Goal: Connect with others: Connect with others

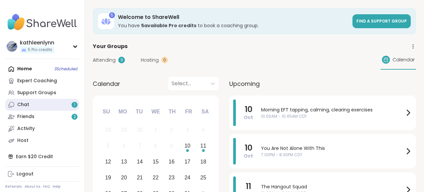
click at [32, 103] on link "Chat 1" at bounding box center [42, 105] width 74 height 12
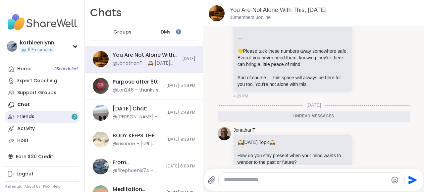
click at [33, 118] on div "Friends 2" at bounding box center [25, 116] width 17 height 7
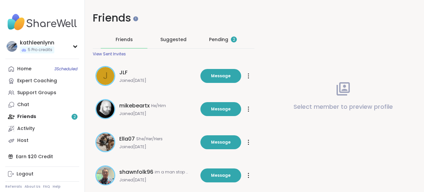
click at [216, 37] on div "Pending 2" at bounding box center [223, 39] width 28 height 7
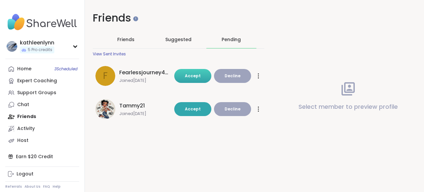
click at [188, 77] on span "Accept" at bounding box center [193, 76] width 16 height 6
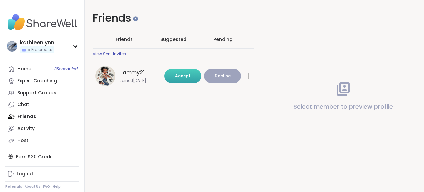
click at [187, 78] on span "Accept" at bounding box center [183, 76] width 16 height 6
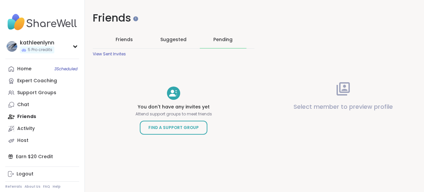
click at [127, 38] on span "Friends" at bounding box center [124, 39] width 17 height 7
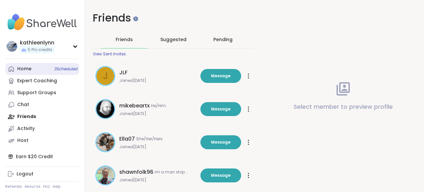
click at [34, 70] on link "Home 3 Scheduled" at bounding box center [42, 69] width 74 height 12
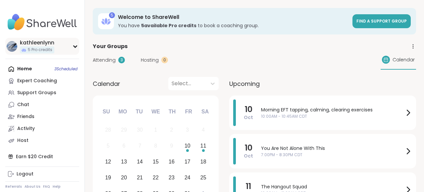
click at [74, 46] on icon at bounding box center [75, 47] width 3 height 2
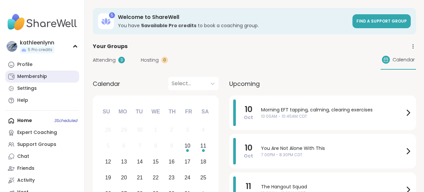
click at [41, 77] on div "Membership" at bounding box center [32, 76] width 30 height 7
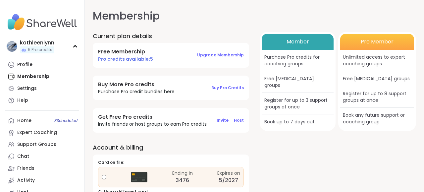
scroll to position [15, 0]
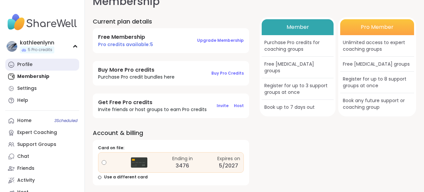
click at [31, 65] on div "Profile" at bounding box center [24, 64] width 15 height 7
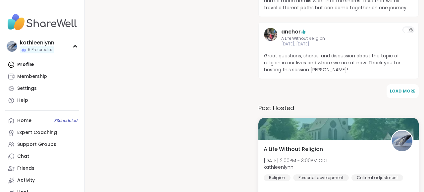
scroll to position [397, 0]
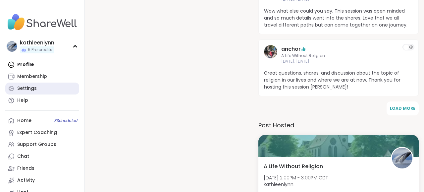
click at [26, 87] on div "Settings" at bounding box center [27, 88] width 20 height 7
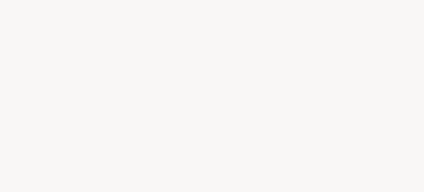
select select "**"
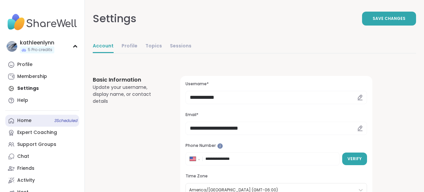
click at [24, 121] on div "Home 3 Scheduled" at bounding box center [24, 120] width 14 height 7
